Goal: Check status: Check status

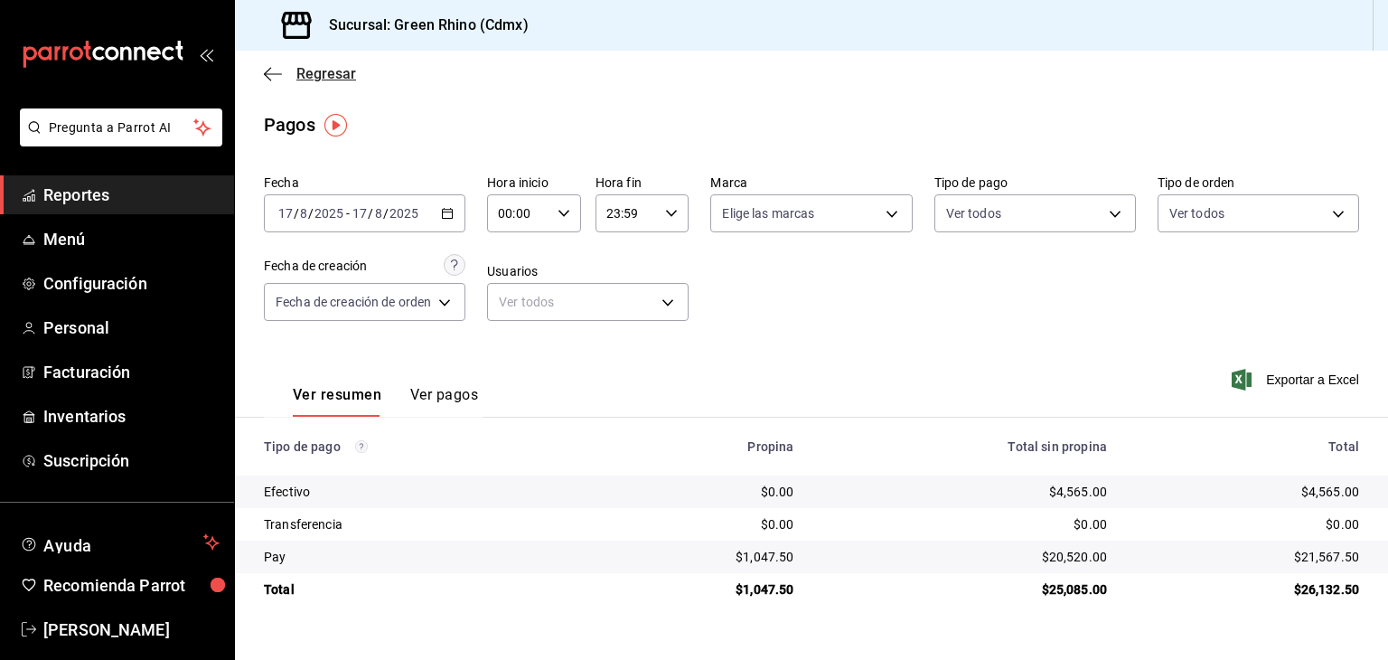
click at [305, 72] on span "Regresar" at bounding box center [326, 73] width 60 height 17
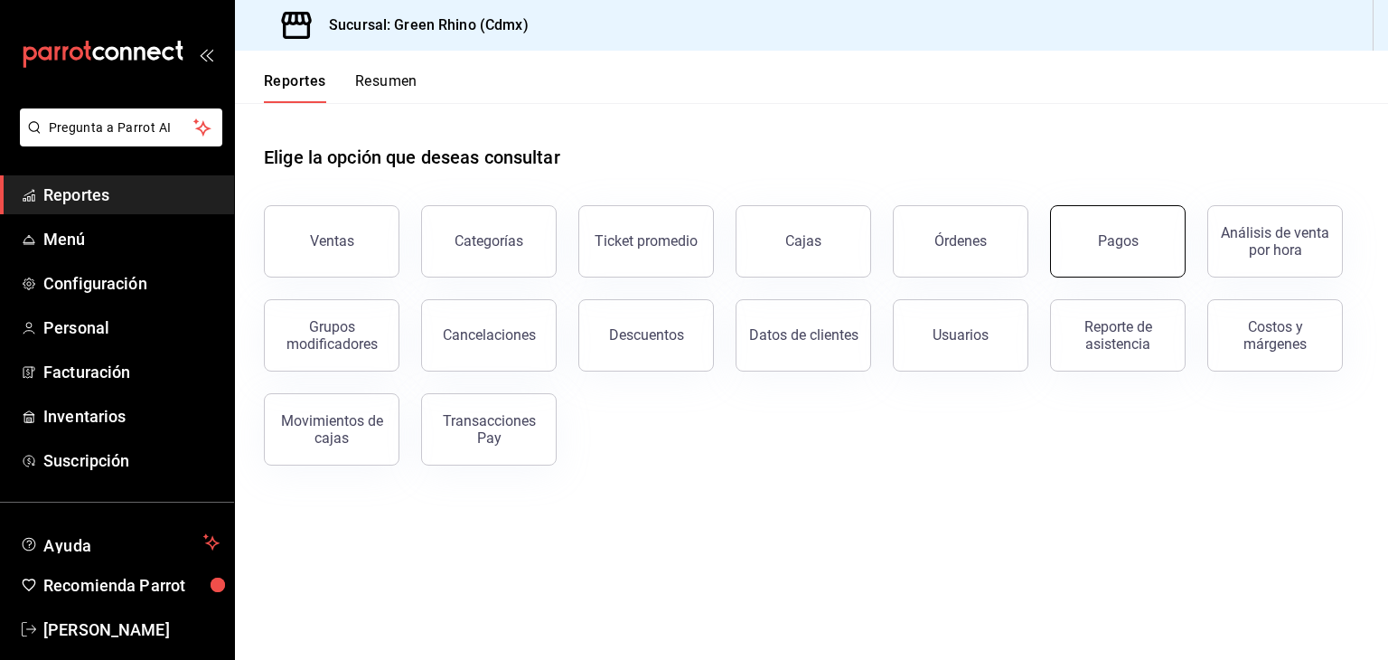
click at [1070, 227] on button "Pagos" at bounding box center [1118, 241] width 136 height 72
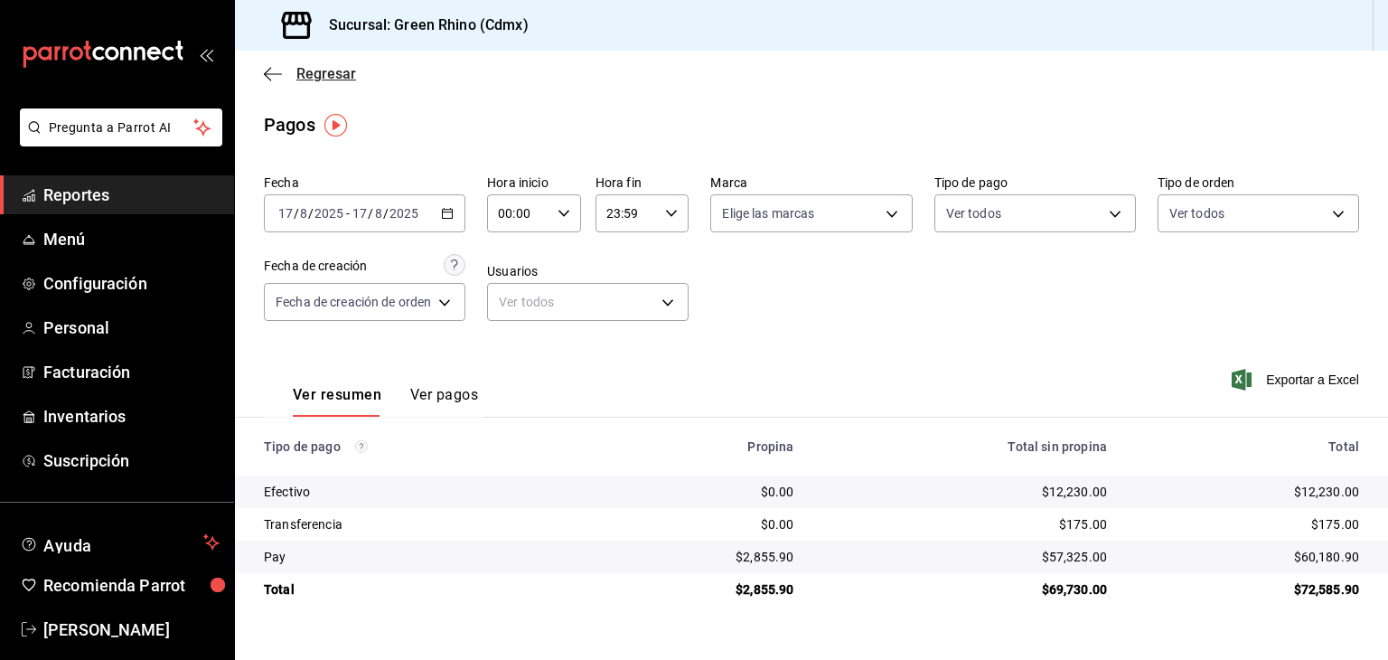
click at [305, 78] on span "Regresar" at bounding box center [326, 73] width 60 height 17
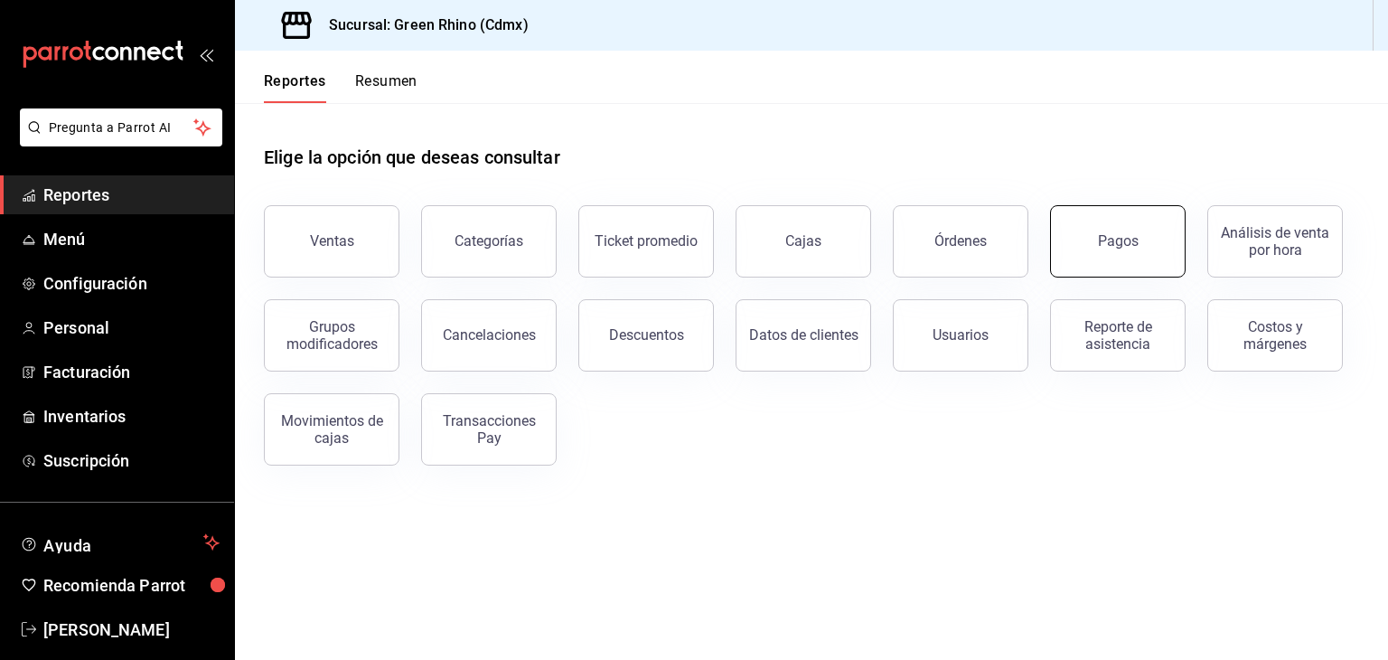
click at [1110, 234] on div "Pagos" at bounding box center [1118, 240] width 41 height 17
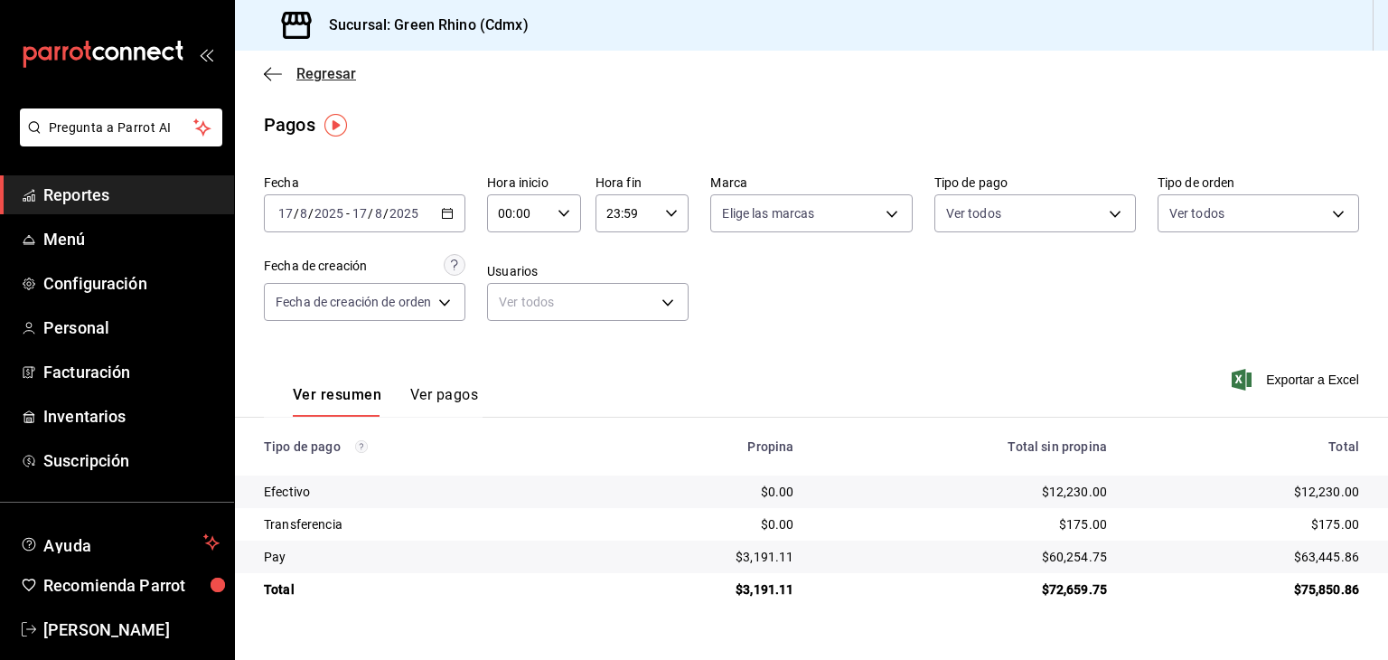
click at [307, 77] on span "Regresar" at bounding box center [326, 73] width 60 height 17
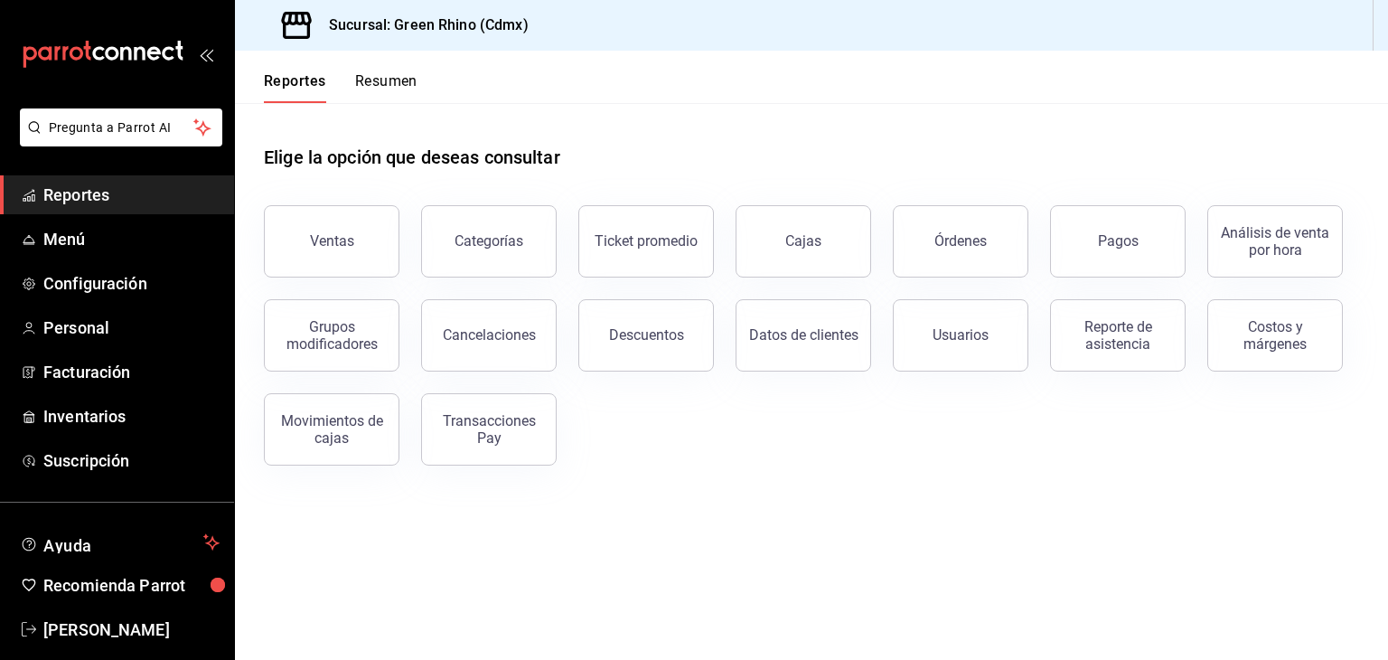
click at [350, 75] on div "Reportes Resumen" at bounding box center [341, 87] width 154 height 31
click at [364, 79] on button "Resumen" at bounding box center [386, 87] width 62 height 31
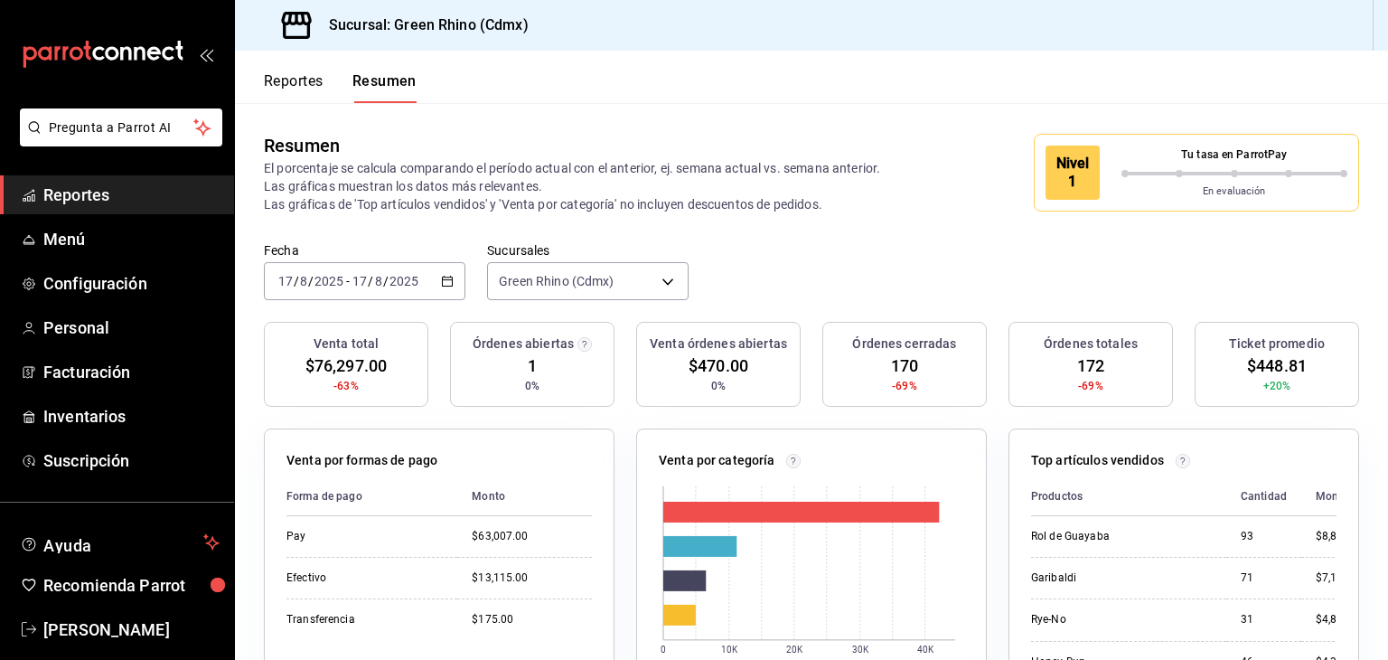
click at [1117, 141] on div "Nivel 1 Tu tasa en ParrotPay En evaluación" at bounding box center [1196, 173] width 325 height 78
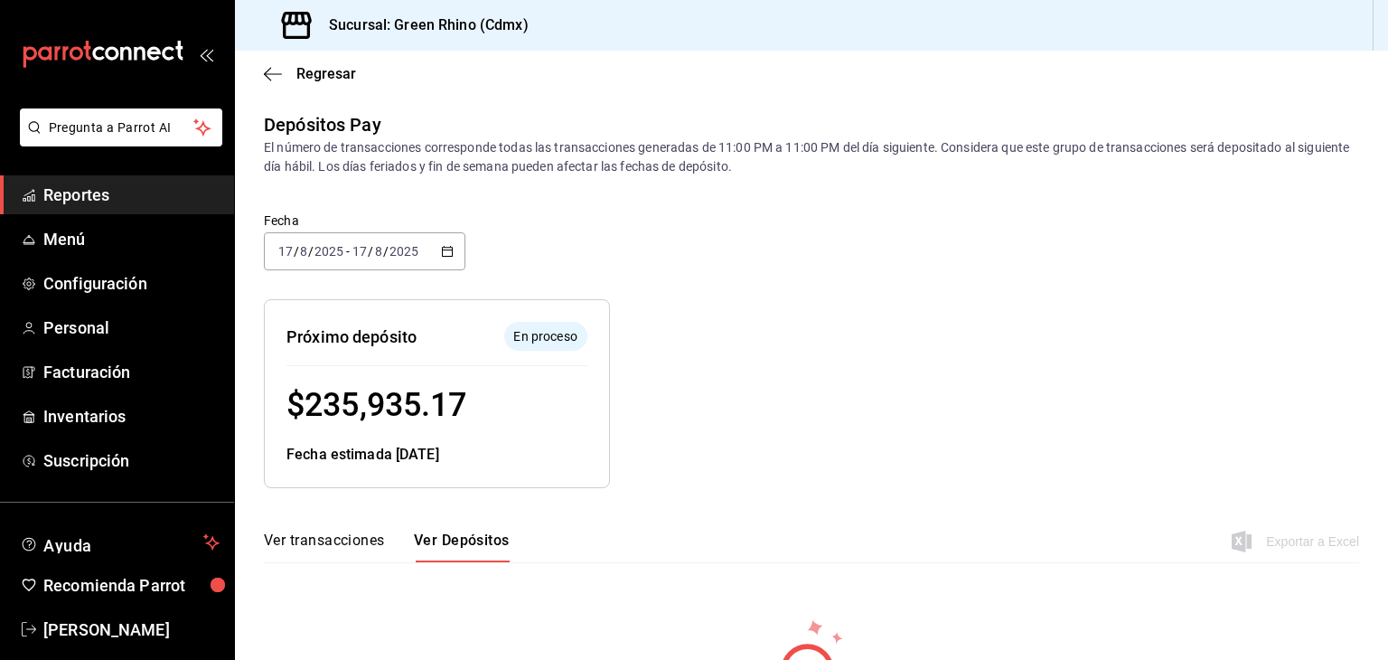
drag, startPoint x: 308, startPoint y: 406, endPoint x: 488, endPoint y: 434, distance: 182.0
click at [488, 434] on div "Próximo depósito En proceso $ 235,935.17 Fecha estimada [DATE]" at bounding box center [437, 393] width 346 height 189
click at [497, 413] on div "$ 235,935.17" at bounding box center [436, 404] width 301 height 49
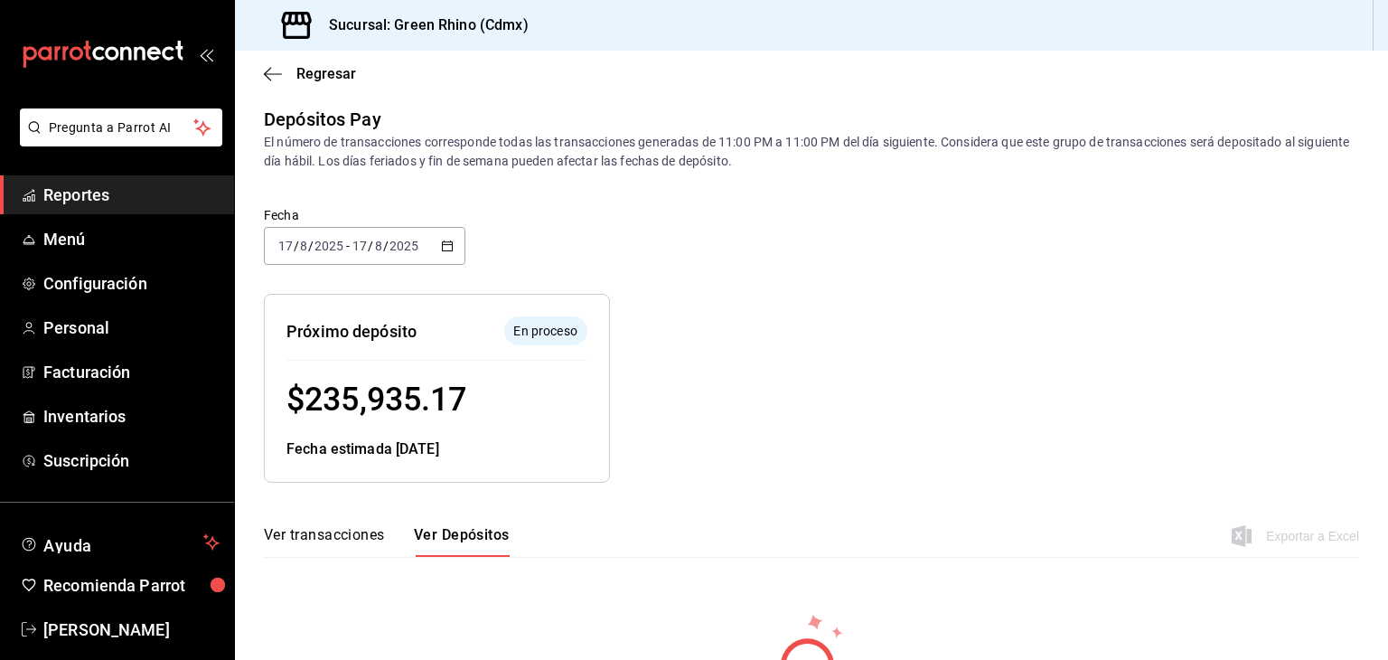
scroll to position [4, 0]
drag, startPoint x: 324, startPoint y: 405, endPoint x: 356, endPoint y: 394, distance: 34.3
click at [397, 394] on span "$ 235,935.17" at bounding box center [376, 401] width 180 height 38
click at [325, 394] on span "$ 235,935.17" at bounding box center [376, 401] width 180 height 38
drag, startPoint x: 318, startPoint y: 404, endPoint x: 333, endPoint y: 404, distance: 14.5
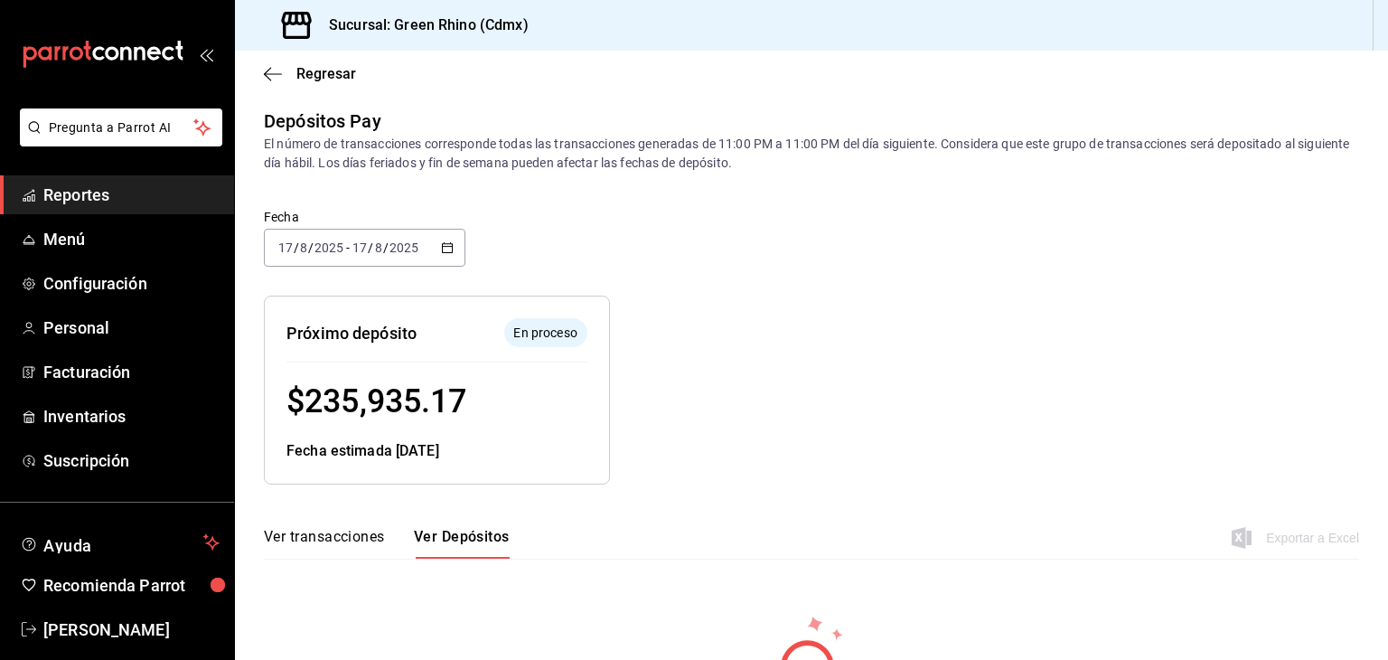
click at [333, 404] on span "$ 235,935.17" at bounding box center [376, 401] width 180 height 38
drag, startPoint x: 333, startPoint y: 399, endPoint x: 399, endPoint y: 405, distance: 67.1
click at [399, 405] on span "$ 235,935.17" at bounding box center [376, 401] width 180 height 38
click at [399, 402] on span "$ 235,935.17" at bounding box center [376, 401] width 180 height 38
drag, startPoint x: 550, startPoint y: 438, endPoint x: 484, endPoint y: 396, distance: 78.5
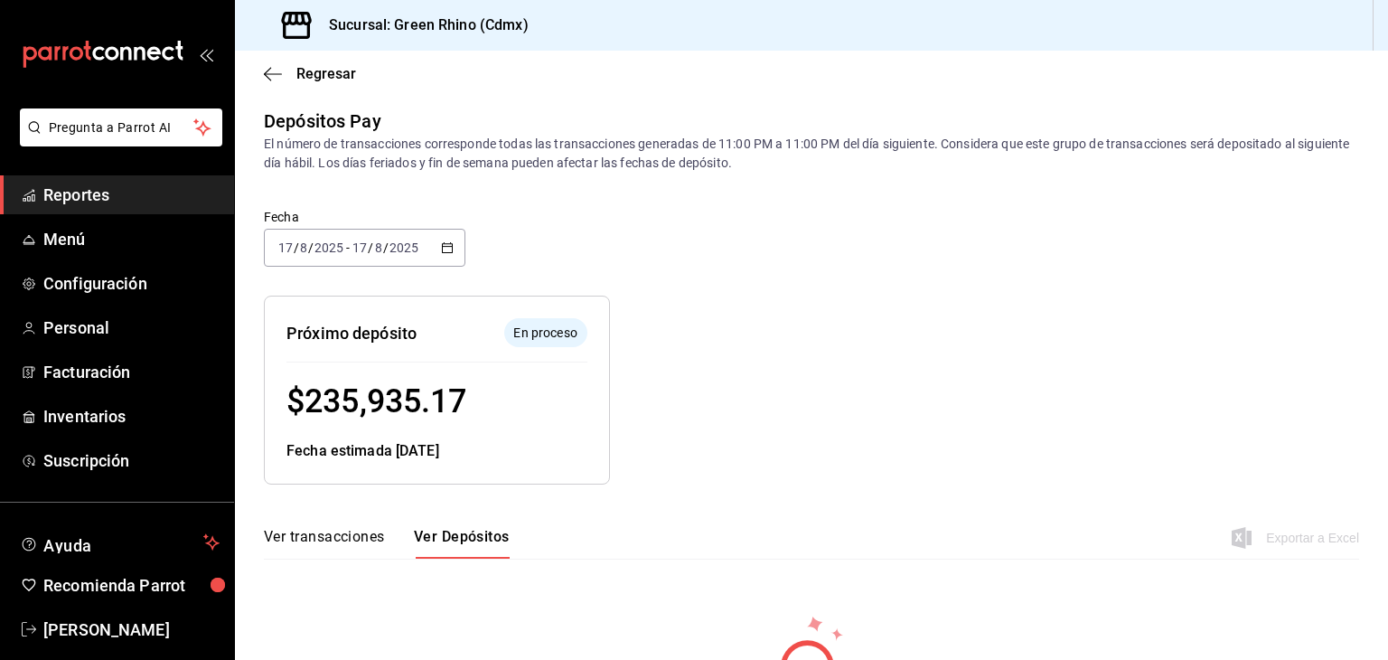
click at [550, 438] on div "Próximo depósito En proceso $ 235,935.17 Fecha estimada [DATE]" at bounding box center [437, 390] width 346 height 189
click at [288, 52] on div "Regresar" at bounding box center [811, 74] width 1153 height 46
click at [301, 91] on div "Regresar" at bounding box center [811, 74] width 1153 height 46
click at [322, 69] on span "Regresar" at bounding box center [326, 73] width 60 height 17
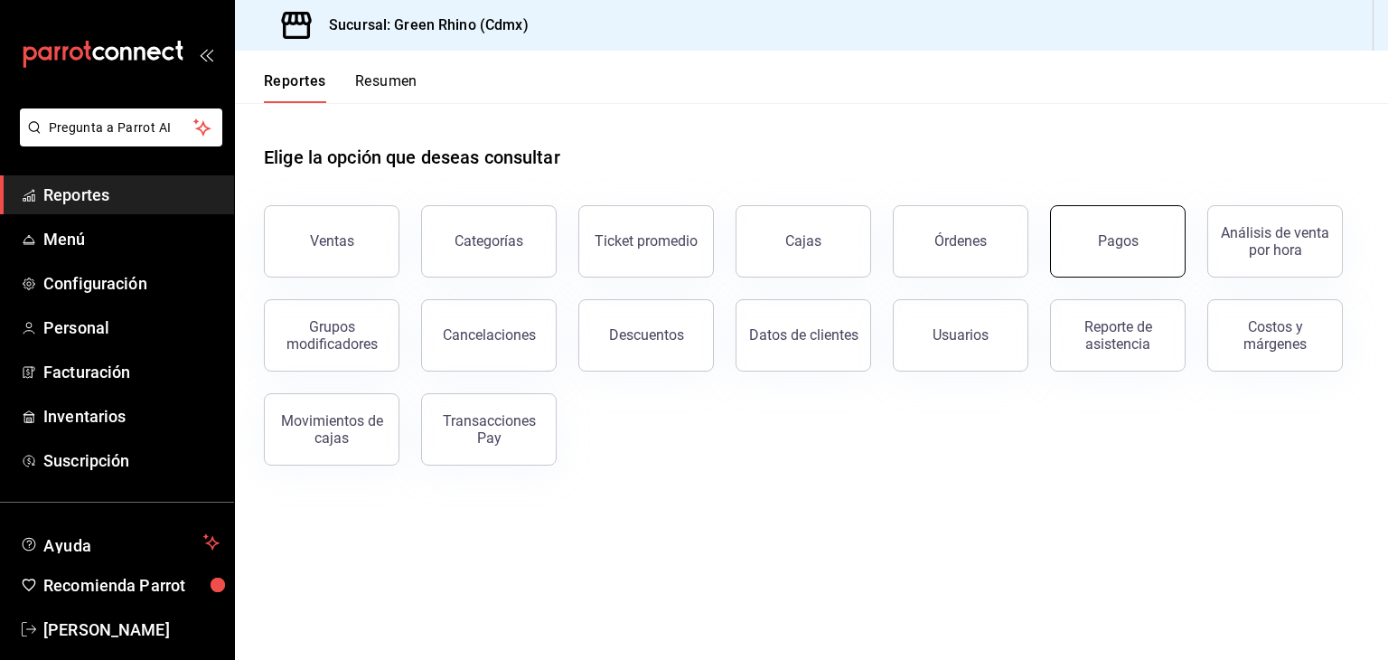
click at [1133, 239] on div "Pagos" at bounding box center [1118, 240] width 41 height 17
